Goal: Check status: Check status

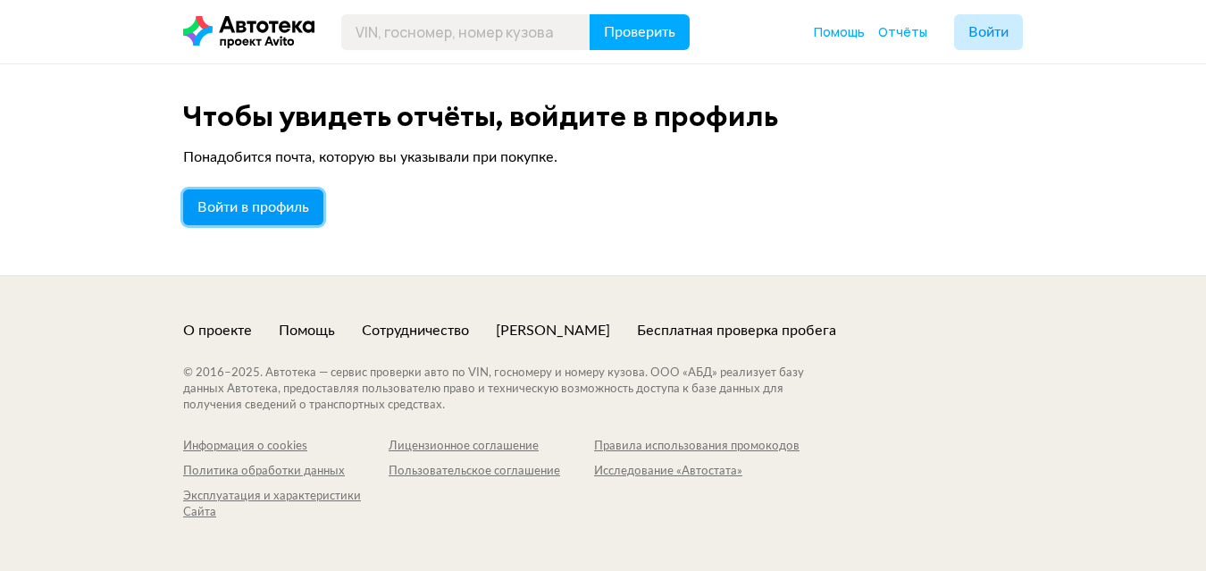
click at [248, 202] on span "Войти в профиль" at bounding box center [253, 207] width 112 height 14
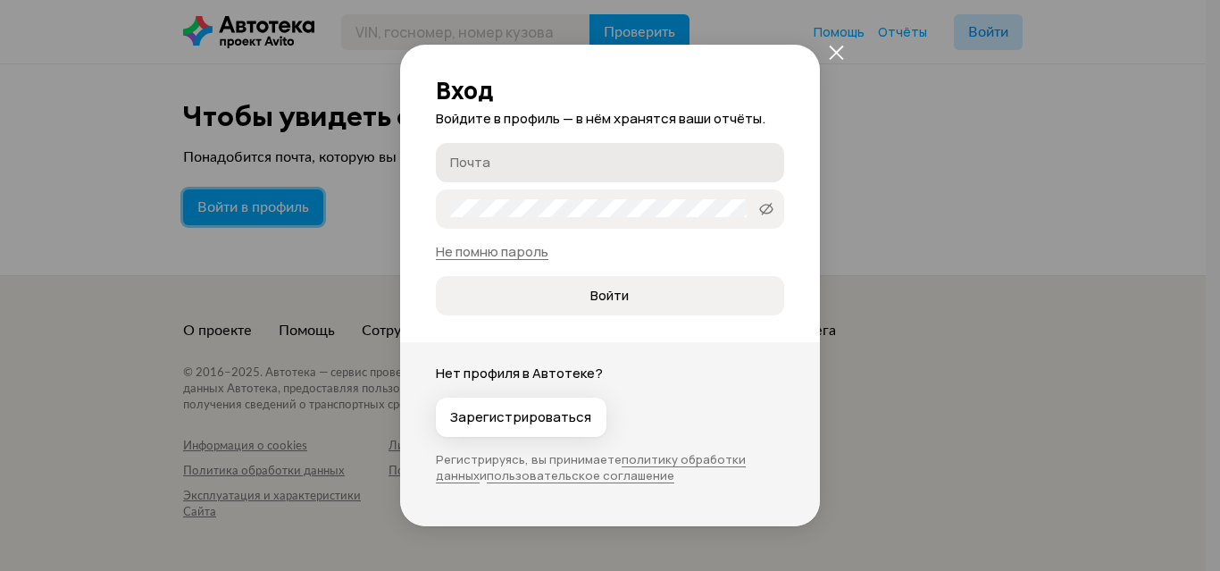
click at [528, 180] on label "Почта" at bounding box center [610, 162] width 348 height 39
click at [528, 171] on input "Почта" at bounding box center [612, 162] width 325 height 18
click at [481, 171] on label "Почта" at bounding box center [610, 162] width 348 height 39
click at [481, 171] on input "Почта" at bounding box center [612, 162] width 325 height 18
type input "[EMAIL_ADDRESS][DOMAIN_NAME]"
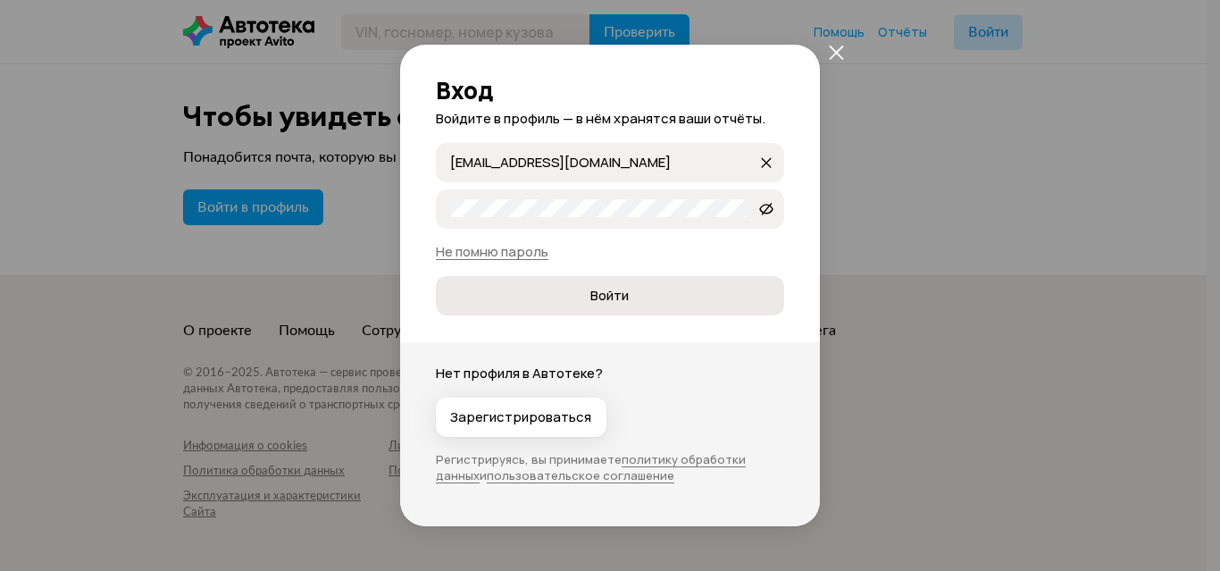
click at [563, 302] on span "Войти" at bounding box center [609, 296] width 319 height 18
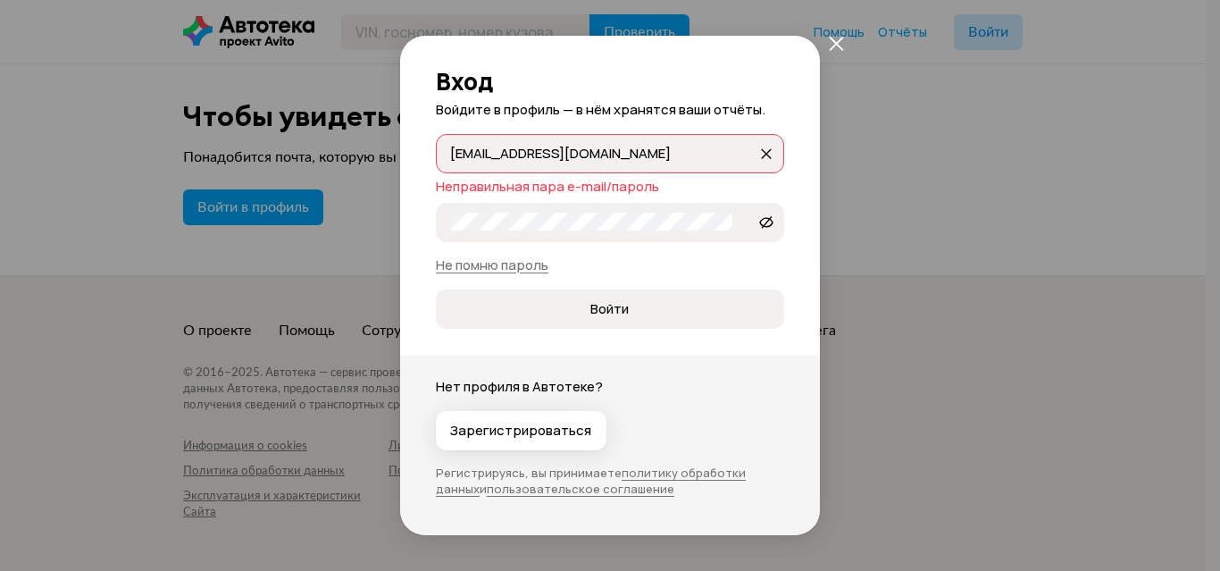
click at [685, 196] on div "titanavto70@mail.ru titanavto70@mail.ru Неправильная пара e-mail/пароль 907050-…" at bounding box center [610, 231] width 348 height 195
click at [692, 182] on div "Неправильная пара e-mail/пароль" at bounding box center [610, 187] width 348 height 18
click at [631, 157] on input "[EMAIL_ADDRESS][DOMAIN_NAME]" at bounding box center [603, 153] width 307 height 18
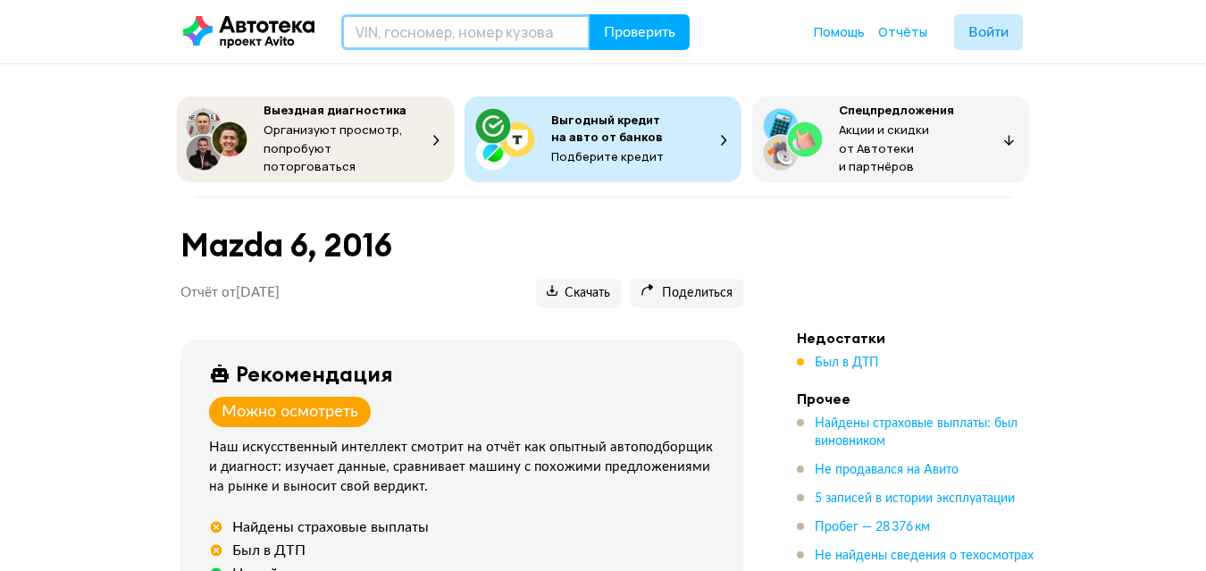
click at [408, 30] on input "text" at bounding box center [465, 32] width 249 height 36
type input "E"
click at [364, 40] on input "У849ТО" at bounding box center [465, 32] width 249 height 36
type input "У849ТО18"
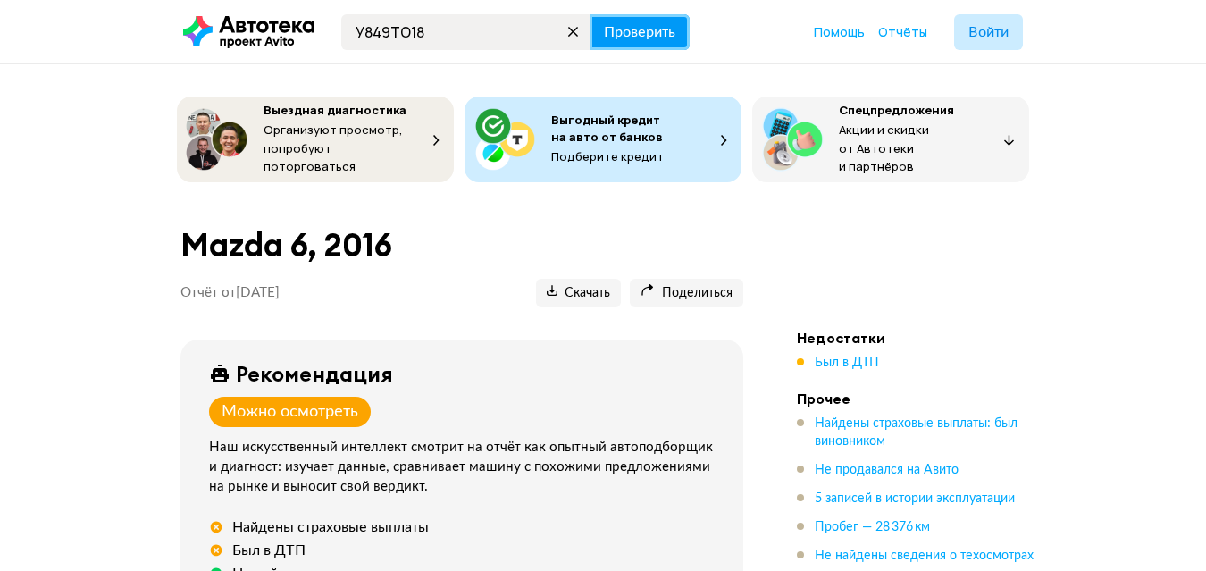
click at [646, 37] on span "Проверить" at bounding box center [639, 32] width 71 height 14
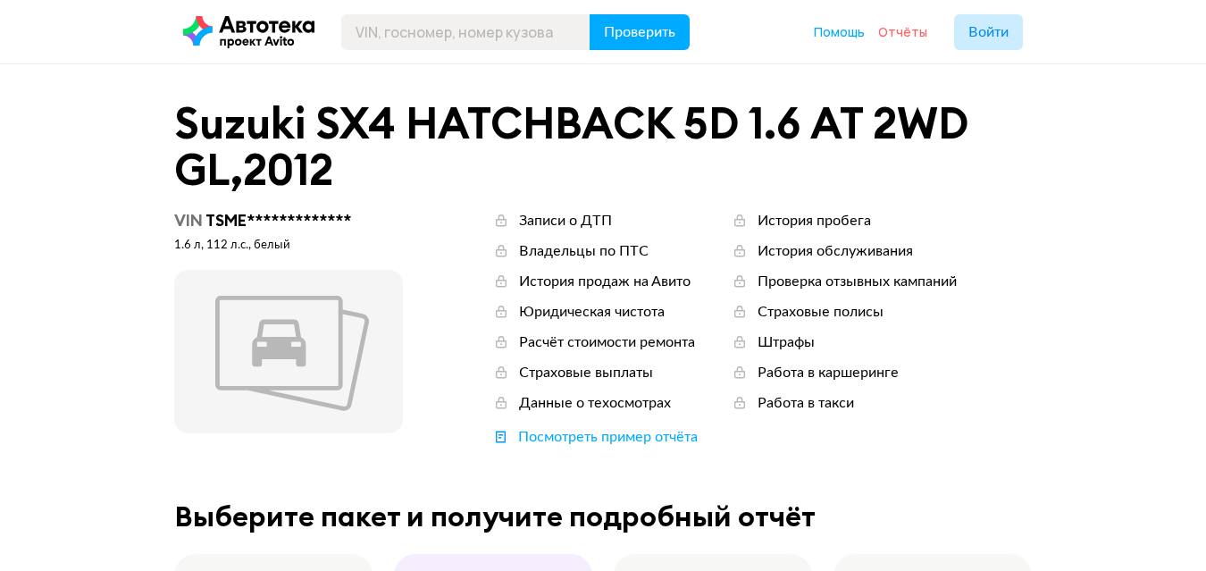
click at [907, 27] on span "Отчёты" at bounding box center [902, 31] width 49 height 17
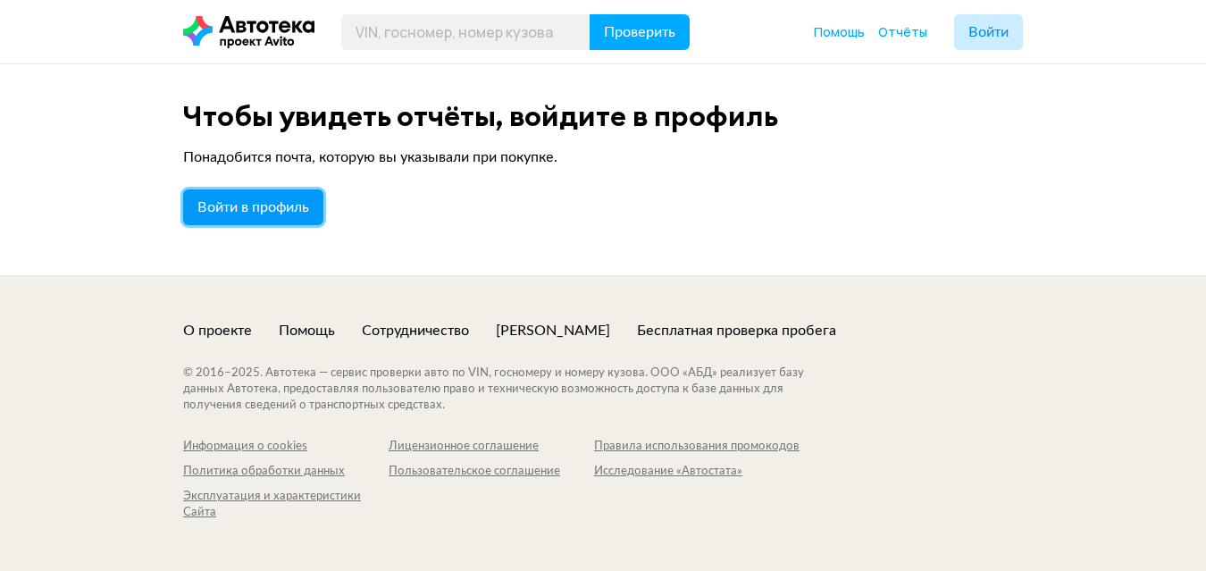
click at [260, 204] on span "Войти в профиль" at bounding box center [253, 207] width 112 height 14
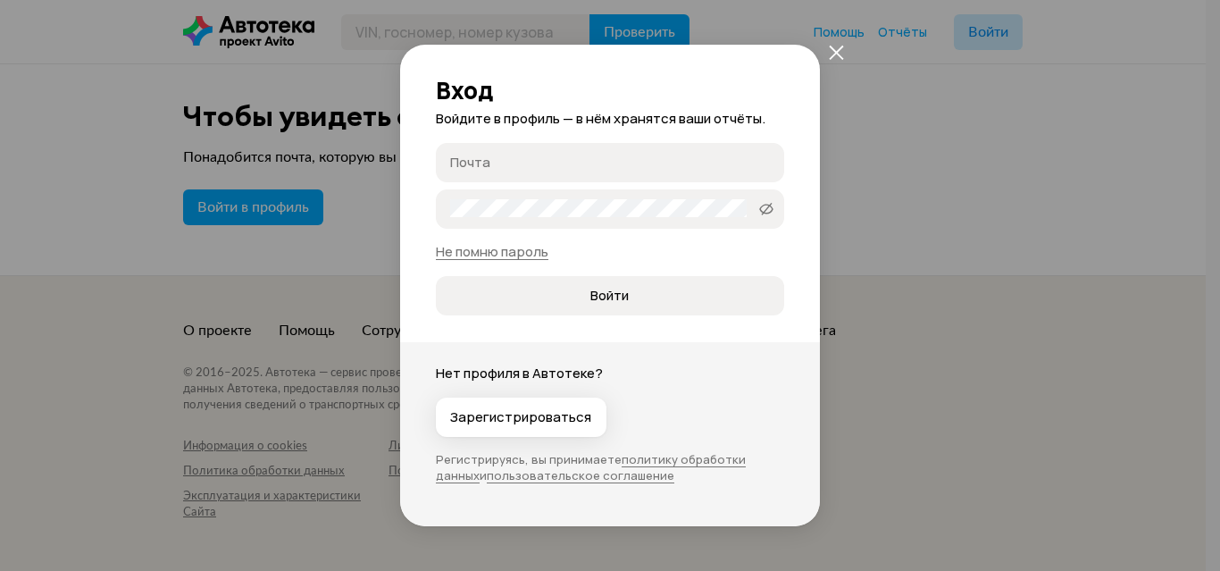
click at [454, 164] on input "Почта" at bounding box center [612, 162] width 325 height 18
click at [512, 219] on label "Пароль" at bounding box center [610, 208] width 348 height 39
type input "[EMAIL_ADDRESS][DOMAIN_NAME]"
click at [436, 276] on button "Войти" at bounding box center [610, 295] width 348 height 39
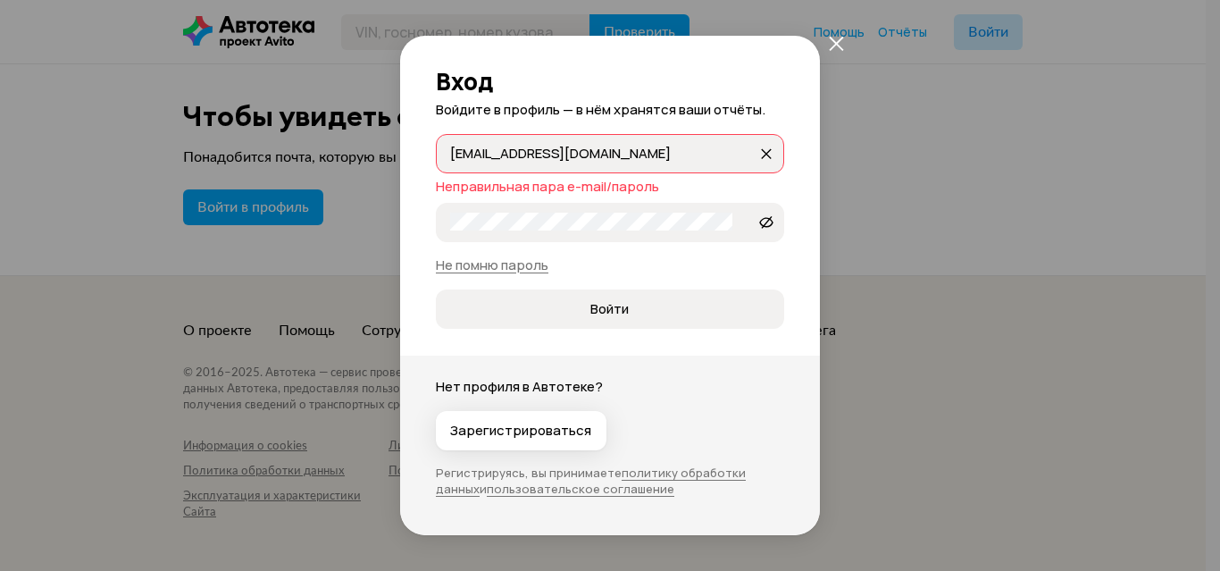
click at [691, 278] on div "[EMAIL_ADDRESS][DOMAIN_NAME] [EMAIL_ADDRESS][DOMAIN_NAME] Неправильная пара e-m…" at bounding box center [610, 231] width 348 height 195
click at [759, 223] on icon at bounding box center [766, 222] width 14 height 18
click at [436, 289] on button "Войти" at bounding box center [610, 308] width 348 height 39
click at [837, 46] on icon "закрыть" at bounding box center [836, 43] width 15 height 15
